Goal: Task Accomplishment & Management: Manage account settings

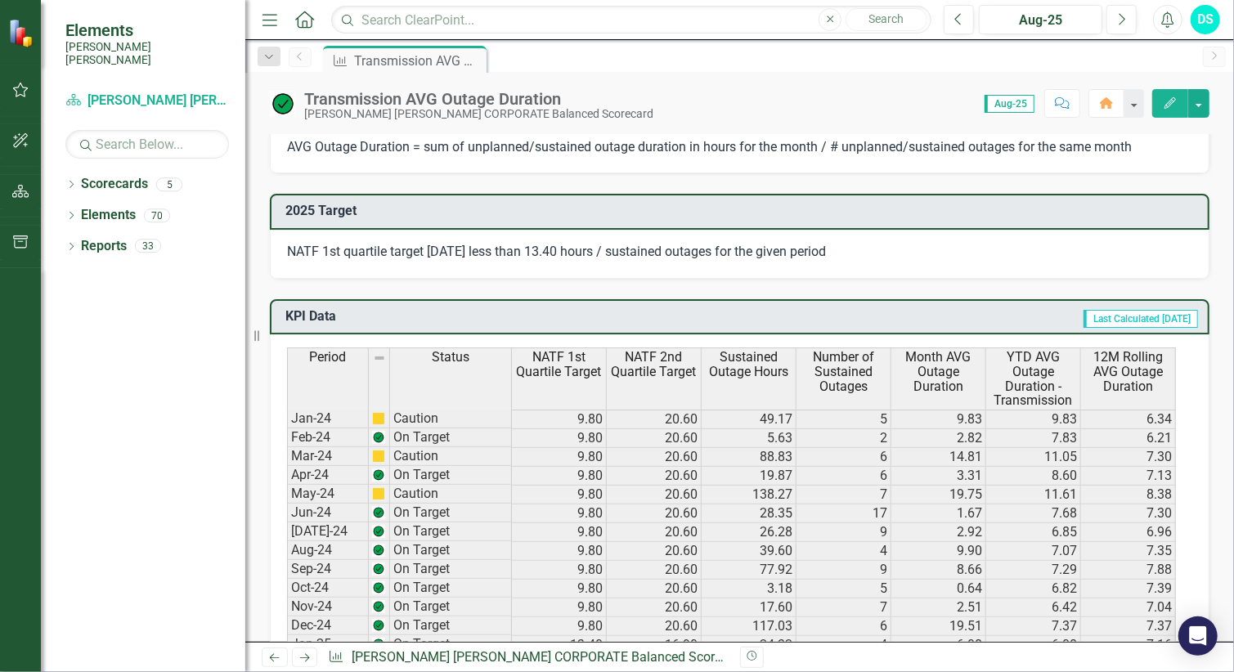
scroll to position [1180, 0]
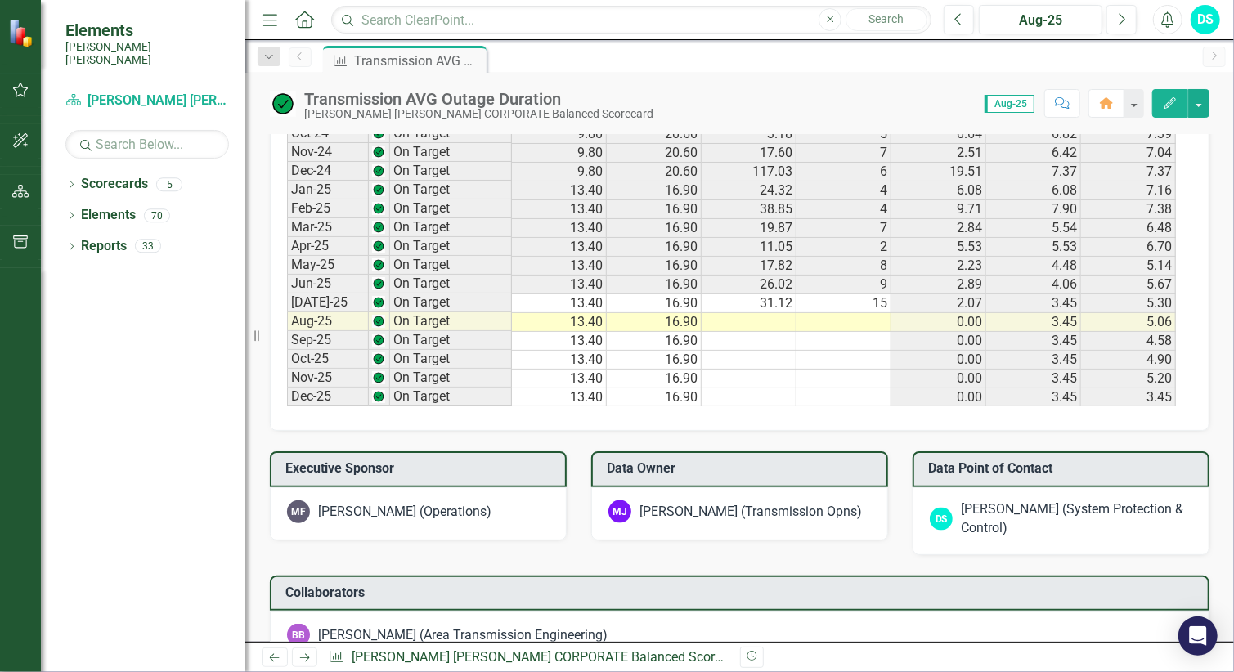
click at [862, 319] on td at bounding box center [843, 322] width 95 height 19
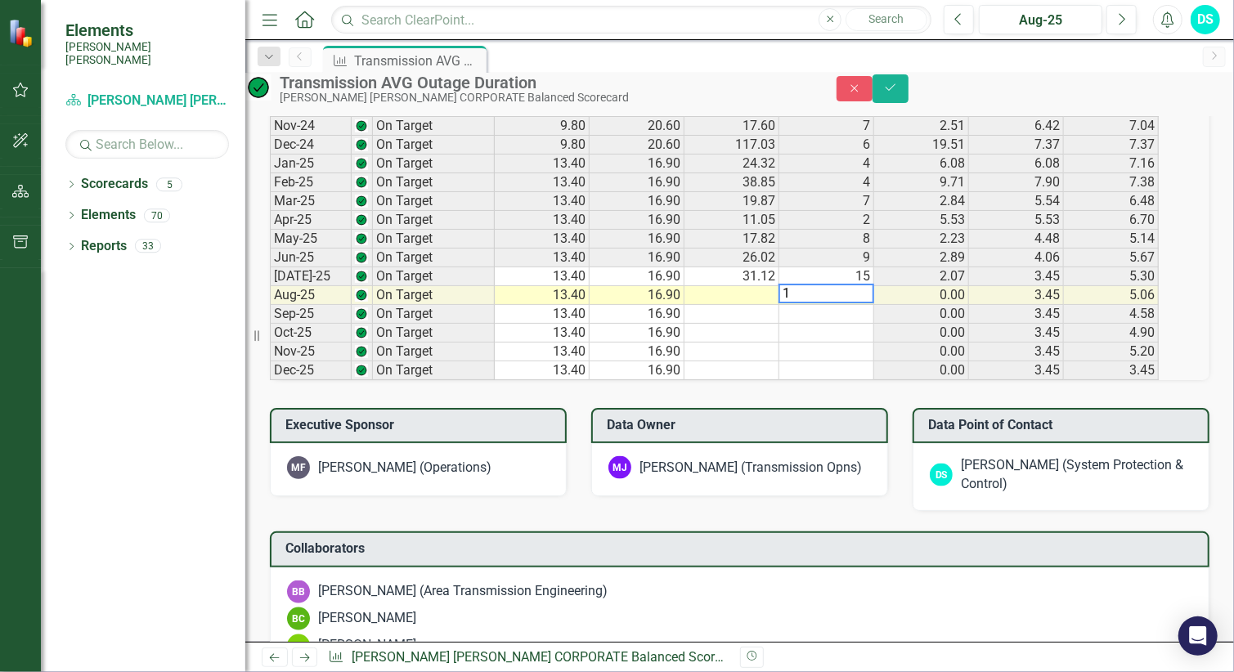
scroll to position [1184, 0]
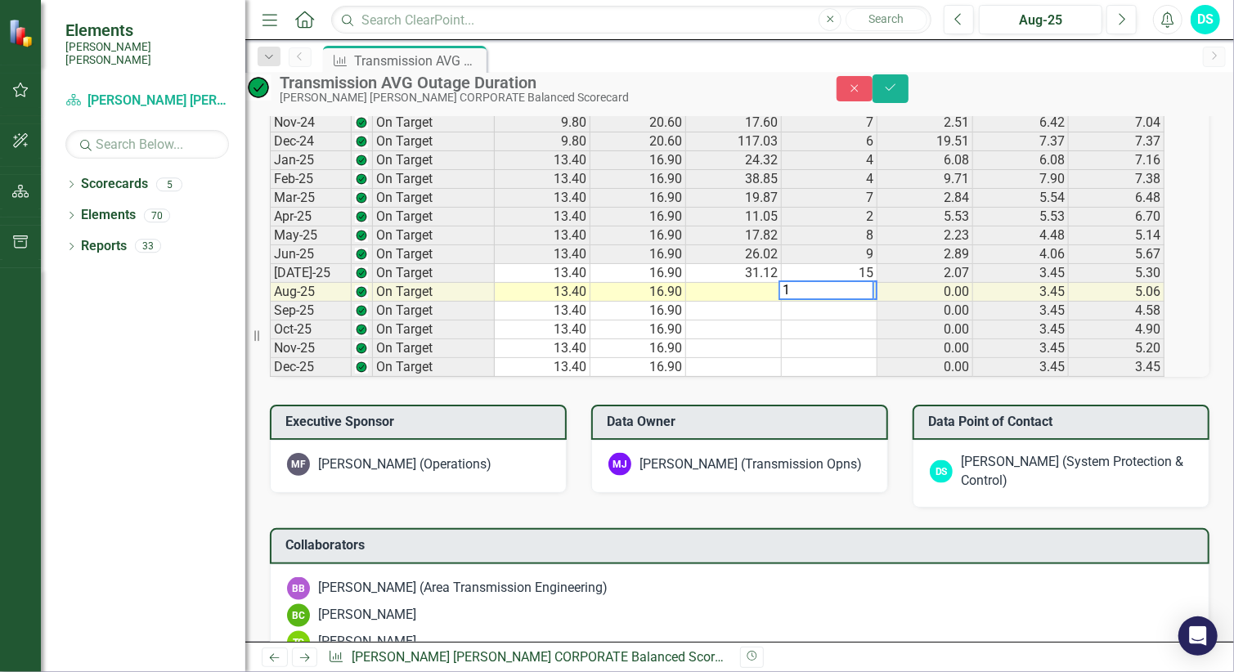
click at [768, 302] on td at bounding box center [734, 292] width 96 height 19
type textarea ".933"
click at [898, 92] on icon "Save" at bounding box center [890, 87] width 15 height 11
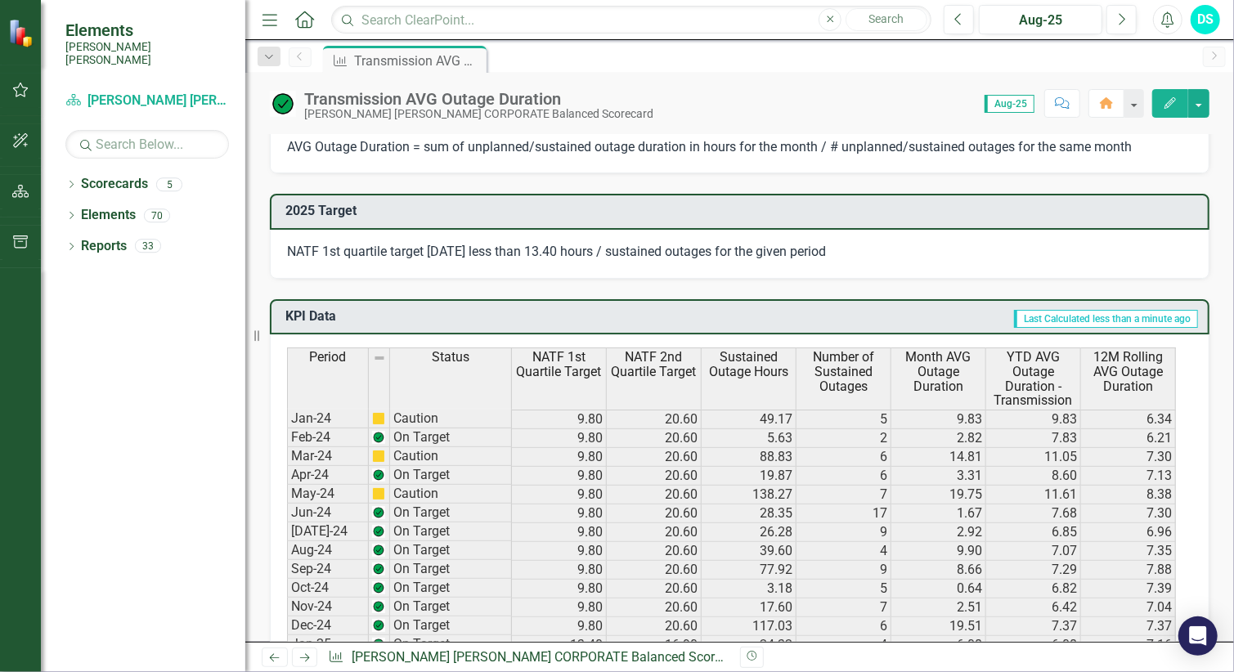
scroll to position [999, 0]
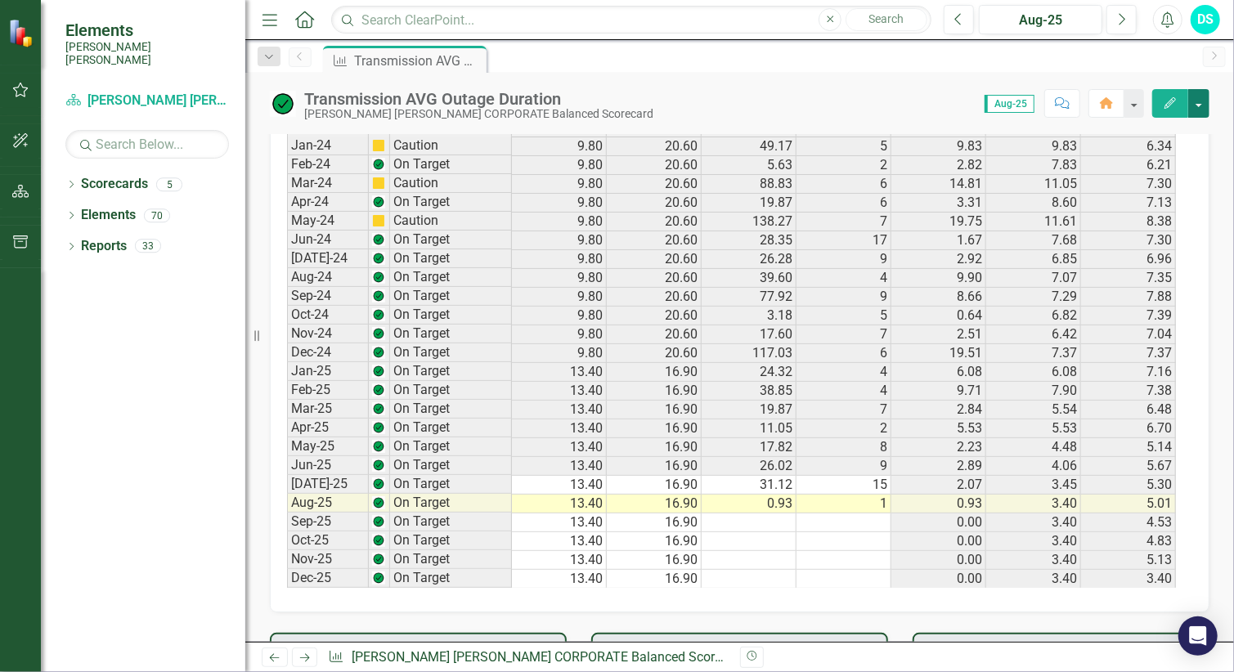
click at [1202, 101] on button "button" at bounding box center [1198, 103] width 21 height 29
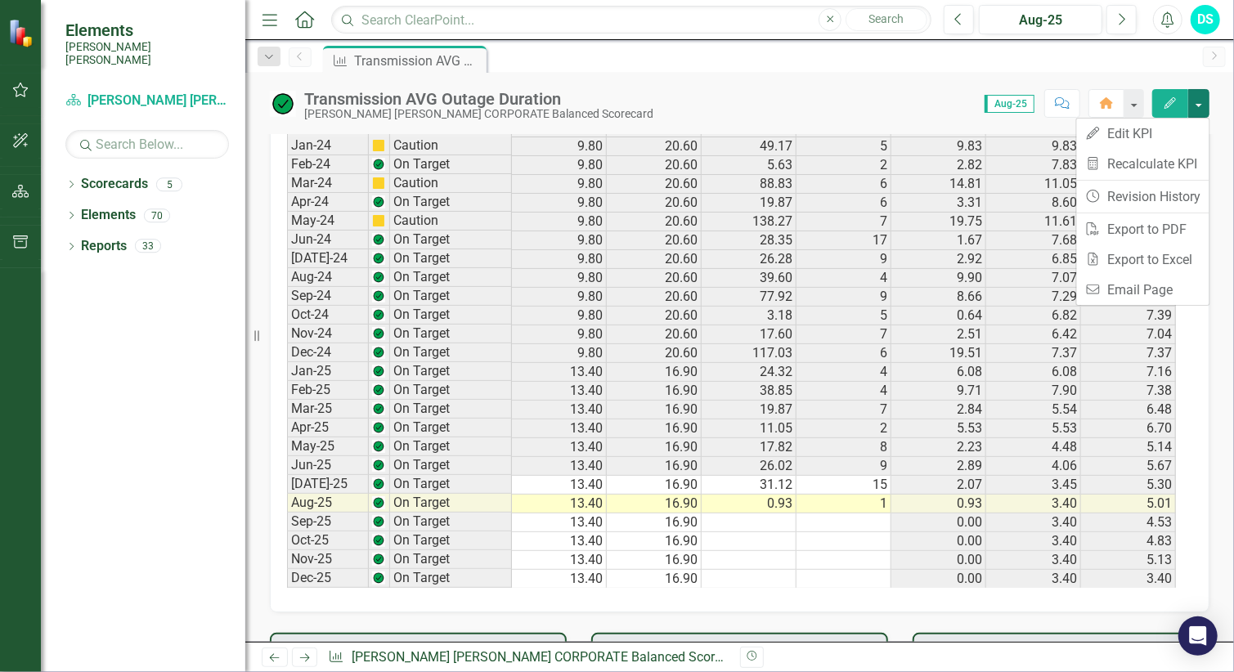
click at [816, 102] on div "Score: 0.00 Aug-25 Completed Comment Home Edit" at bounding box center [935, 103] width 548 height 28
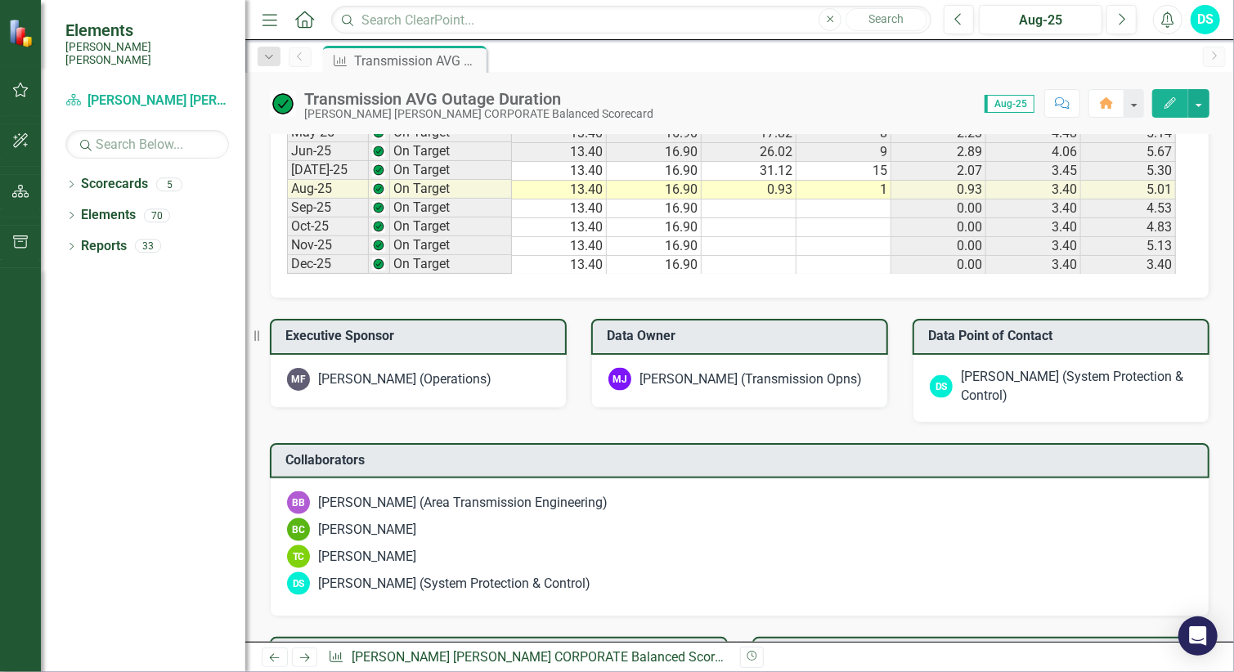
scroll to position [949, 0]
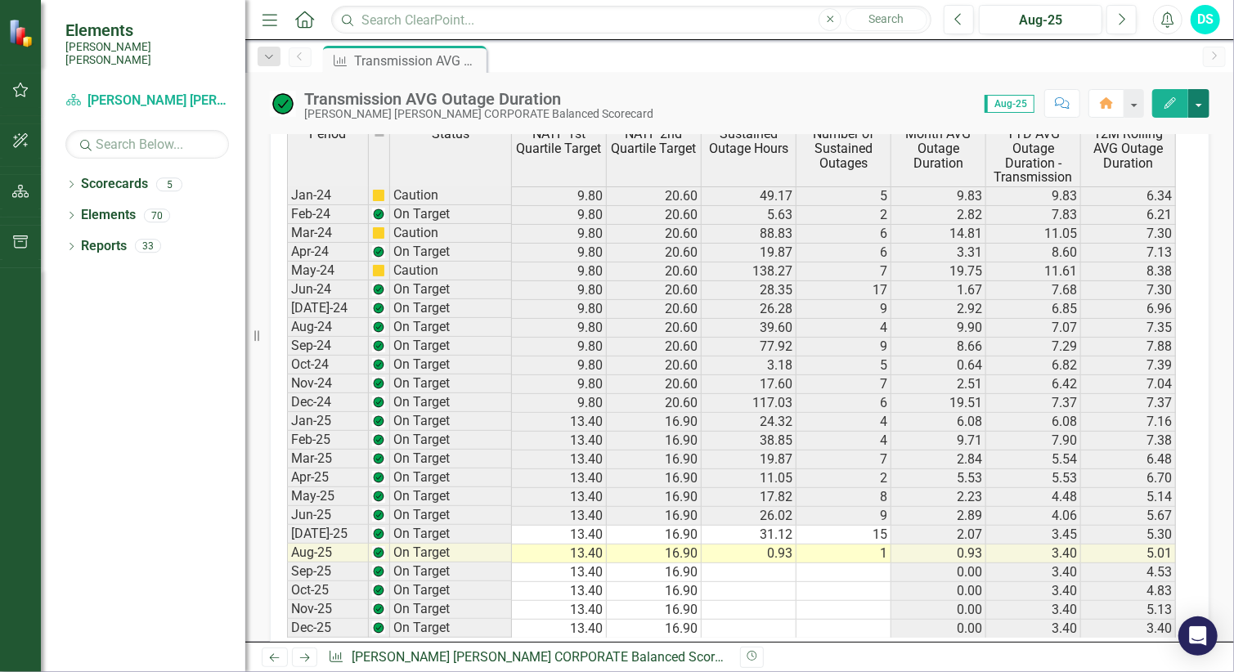
click at [1195, 105] on button "button" at bounding box center [1198, 103] width 21 height 29
click at [1171, 158] on link "Recalculate KPI Recalculate KPI" at bounding box center [1143, 164] width 132 height 30
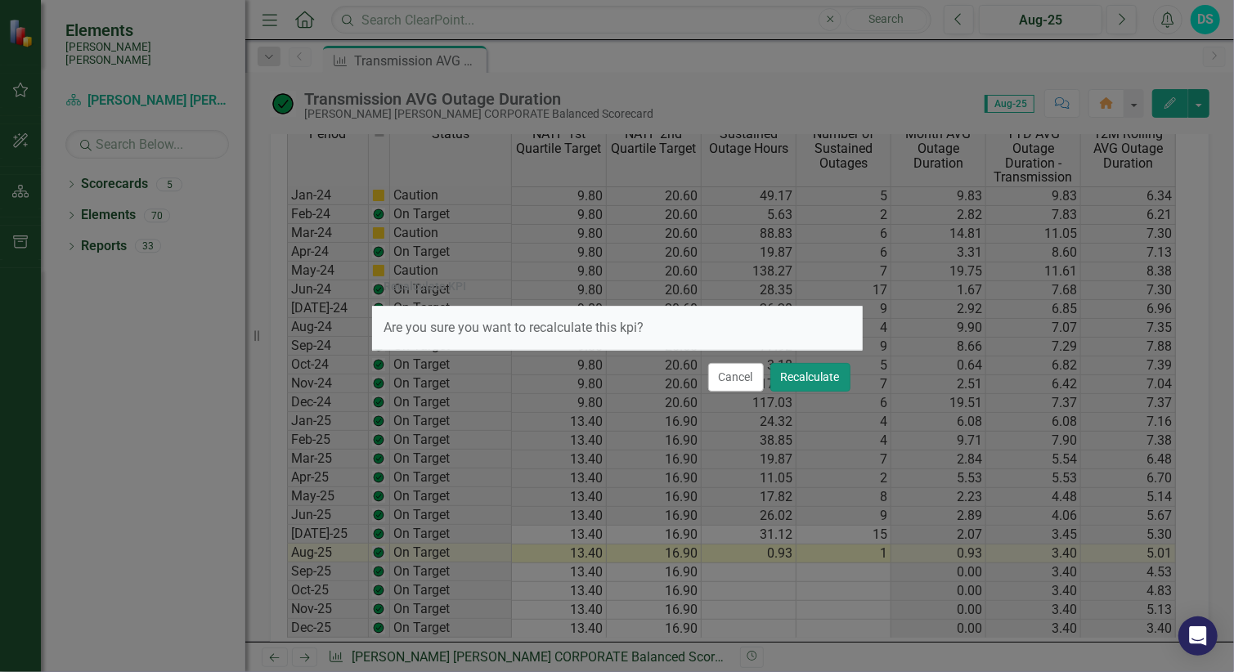
click at [822, 373] on button "Recalculate" at bounding box center [810, 377] width 80 height 29
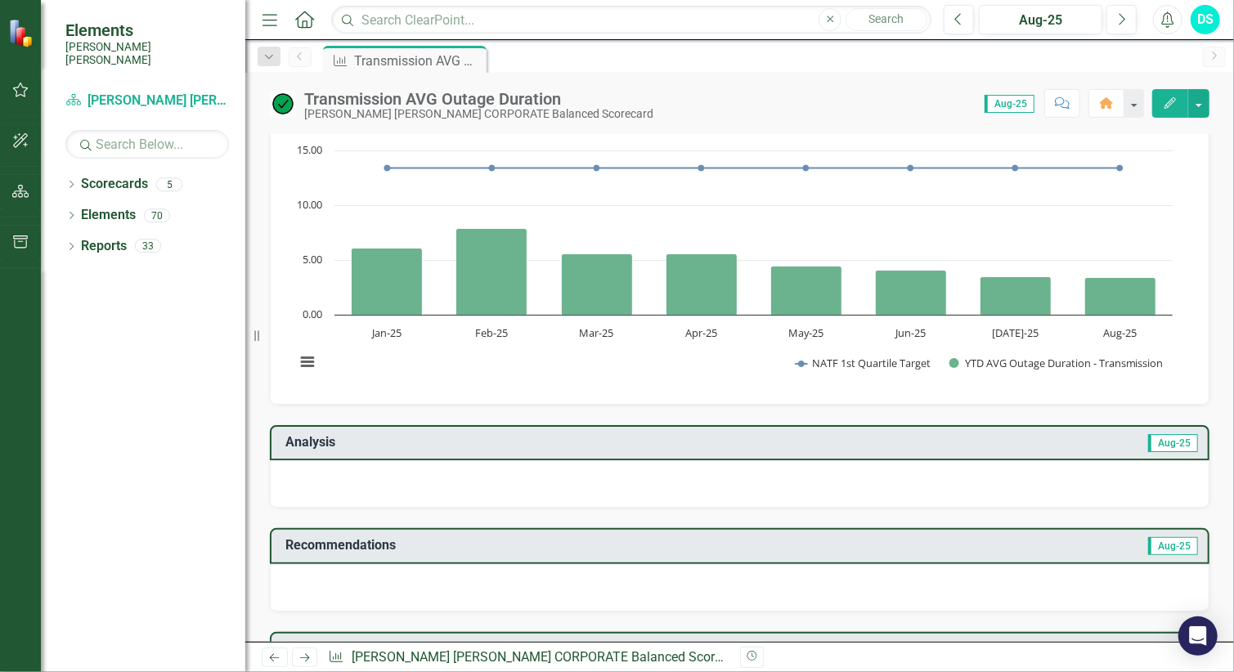
scroll to position [0, 0]
